Goal: Task Accomplishment & Management: Use online tool/utility

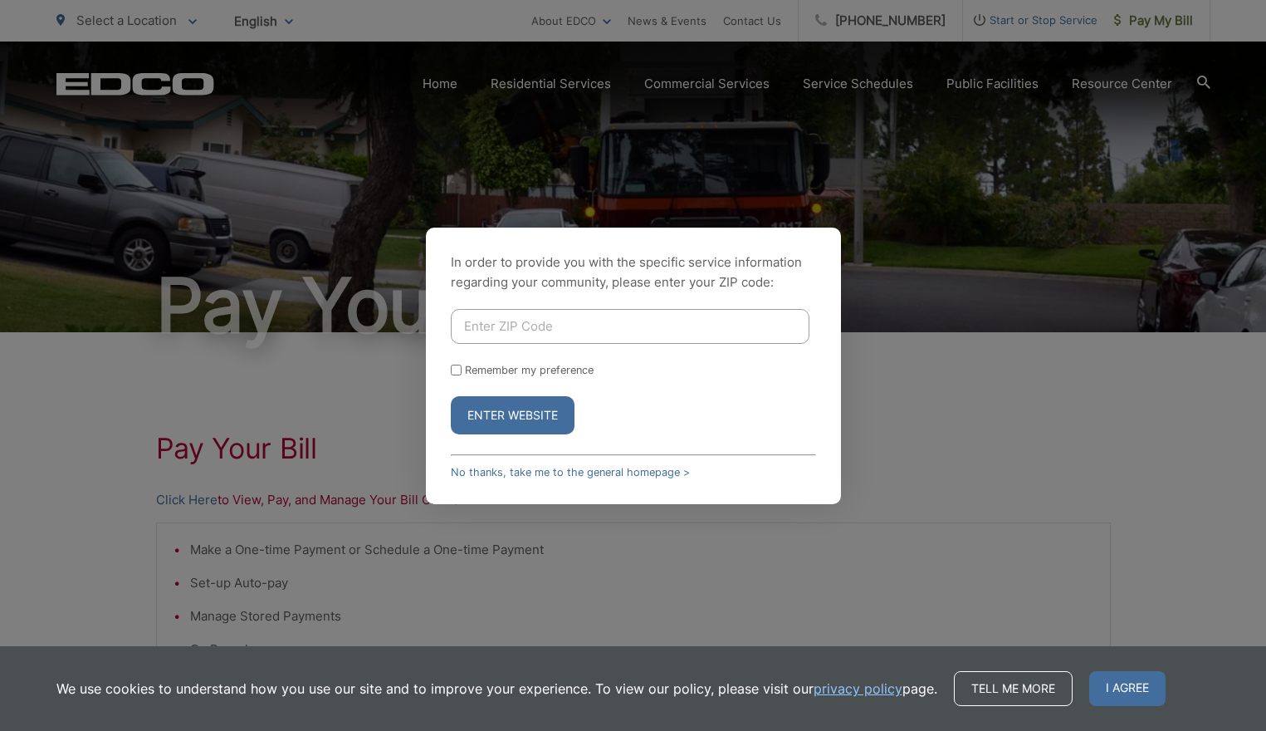
type input "91935"
click at [494, 421] on button "Enter Website" at bounding box center [513, 415] width 124 height 38
click at [462, 370] on div "Remember my preference" at bounding box center [633, 370] width 365 height 12
click at [469, 414] on button "Enter Website" at bounding box center [513, 415] width 124 height 38
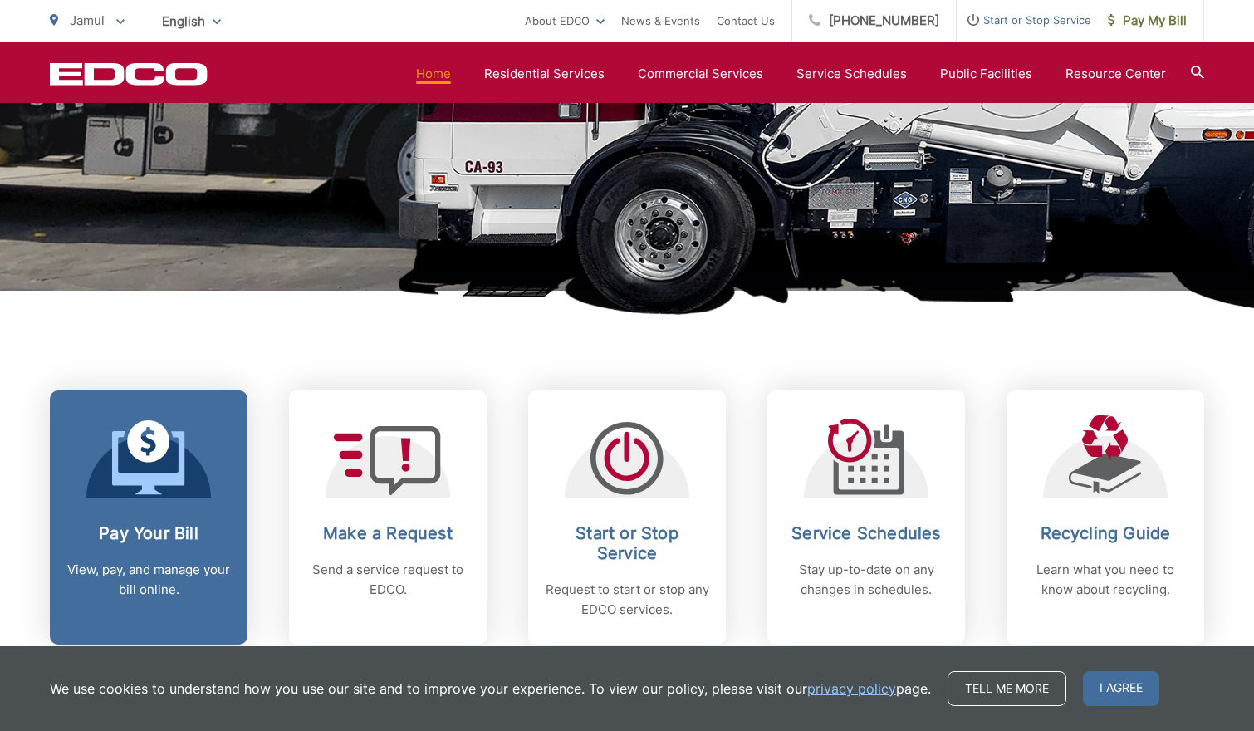
scroll to position [415, 0]
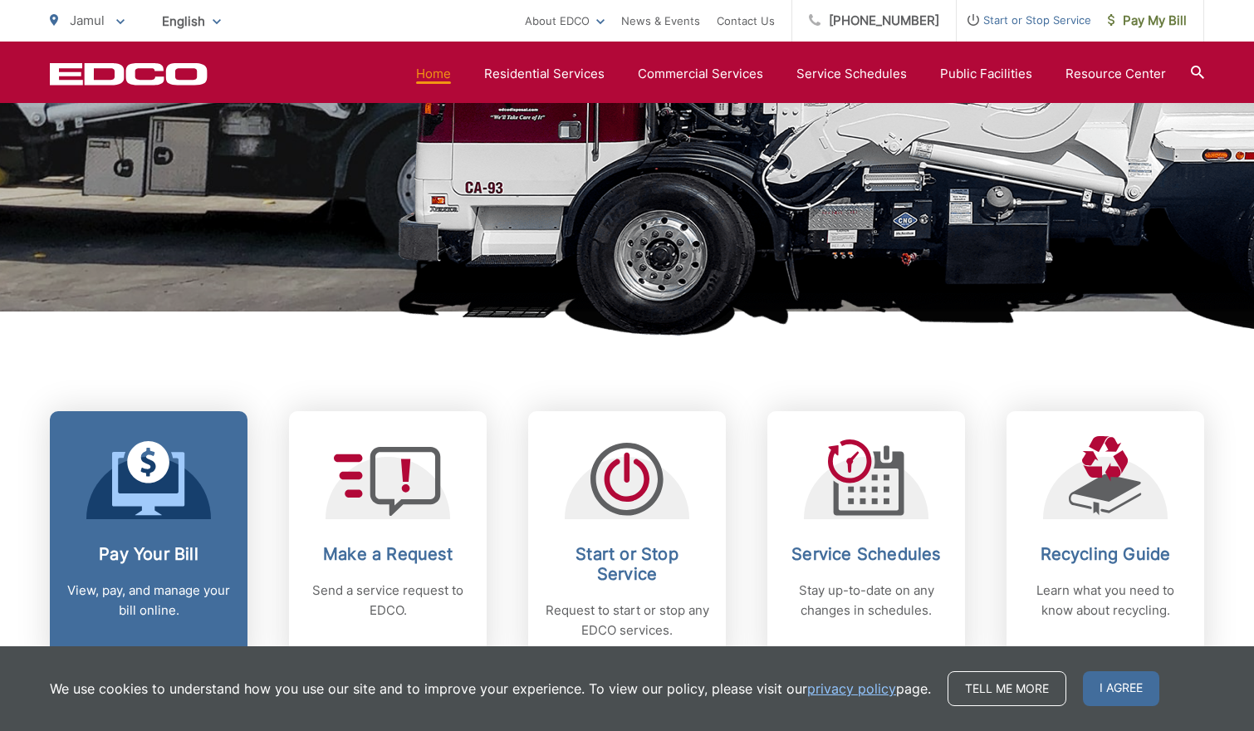
click at [140, 555] on h2 "Pay Your Bill" at bounding box center [148, 554] width 164 height 20
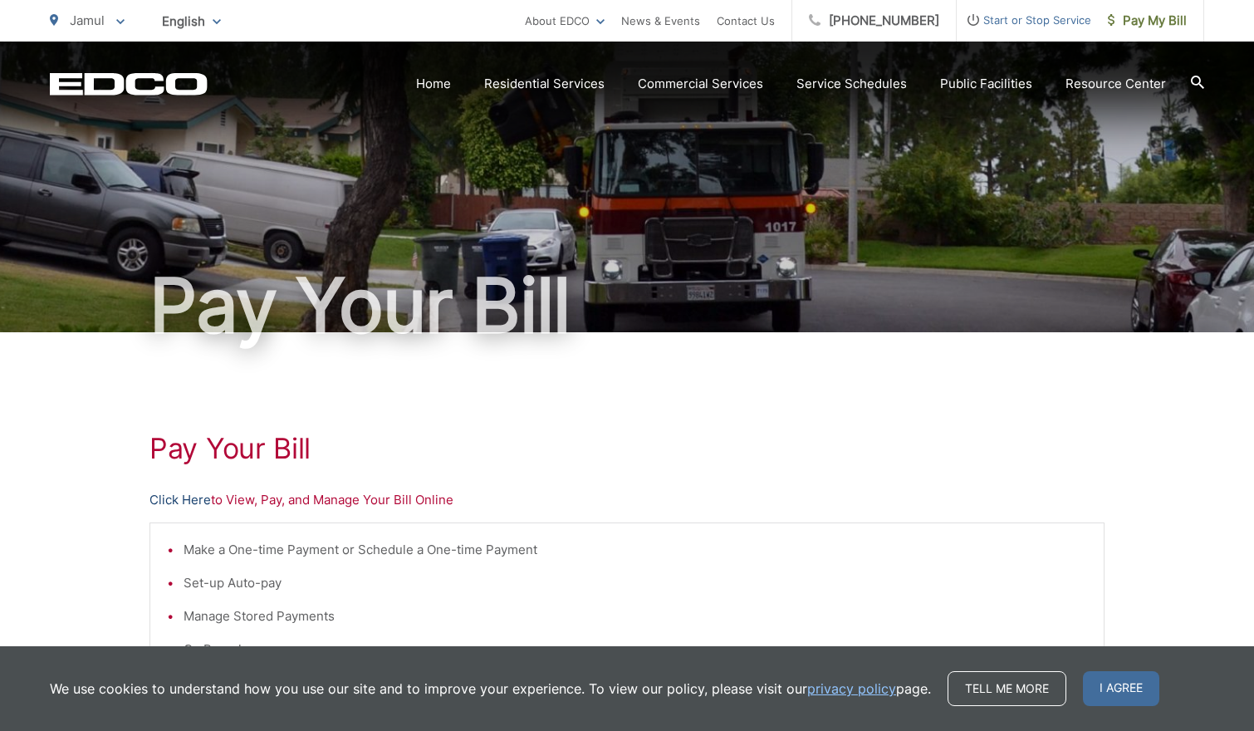
click at [196, 499] on link "Click Here" at bounding box center [179, 500] width 61 height 20
